Goal: Find specific page/section: Find specific page/section

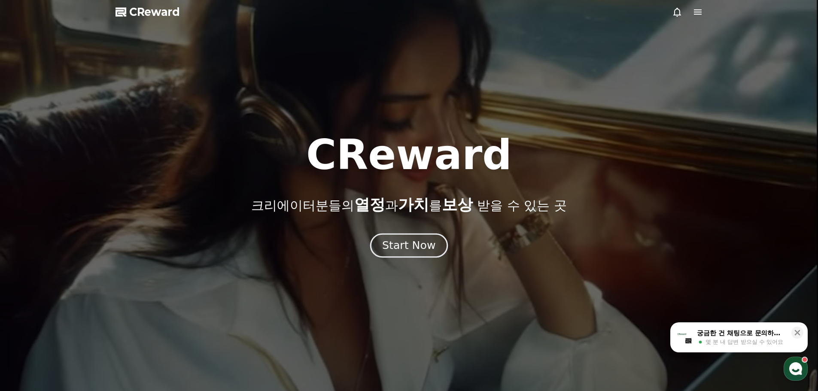
click at [415, 250] on div "Start Now" at bounding box center [408, 245] width 53 height 15
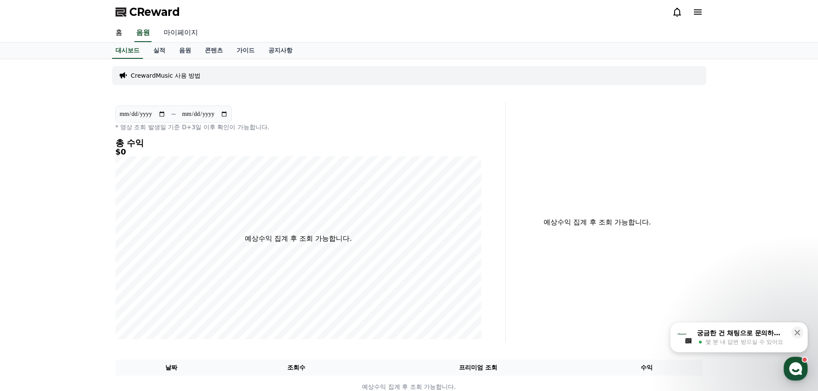
click at [171, 34] on link "마이페이지" at bounding box center [181, 33] width 48 height 18
select select "**********"
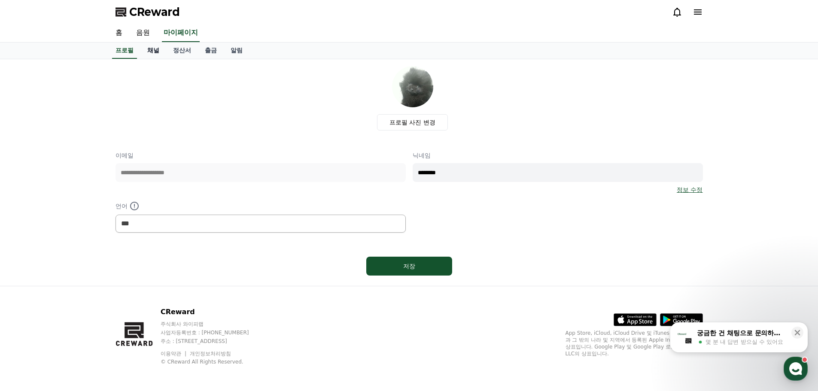
click at [156, 53] on link "채널" at bounding box center [153, 51] width 26 height 16
